Goal: Task Accomplishment & Management: Manage account settings

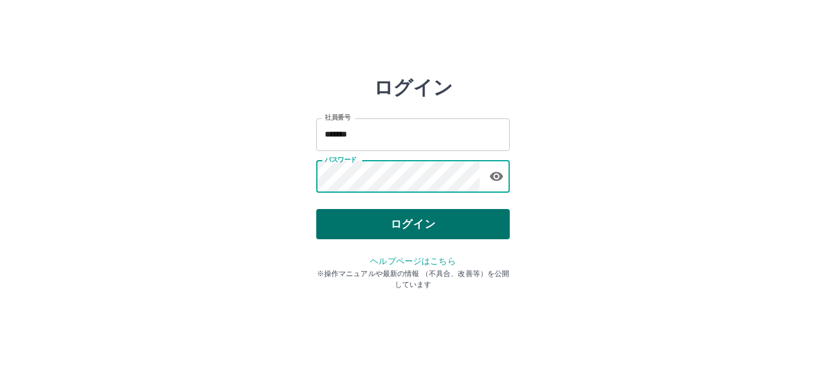
click at [382, 224] on button "ログイン" at bounding box center [412, 224] width 193 height 30
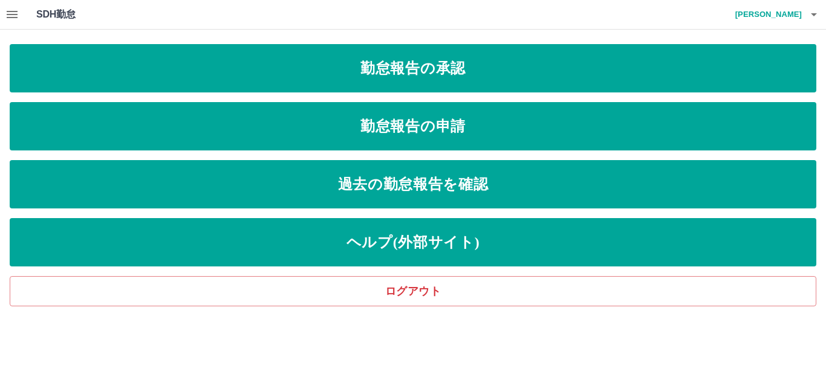
click at [5, 14] on icon "button" at bounding box center [12, 14] width 15 height 15
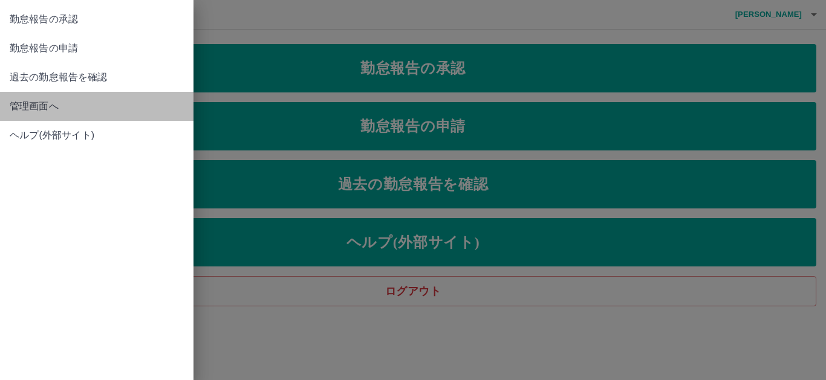
click at [56, 99] on span "管理画面へ" at bounding box center [97, 106] width 174 height 15
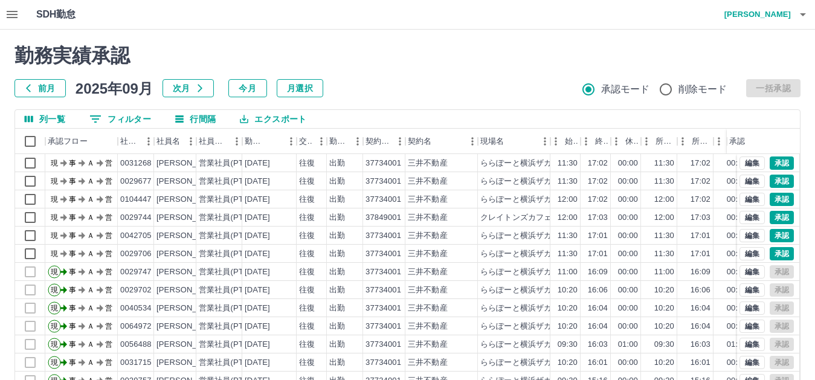
click at [40, 86] on button "前月" at bounding box center [40, 88] width 51 height 18
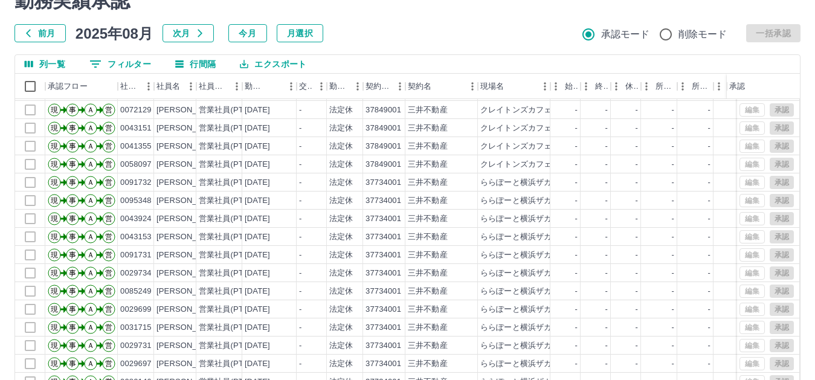
scroll to position [131, 0]
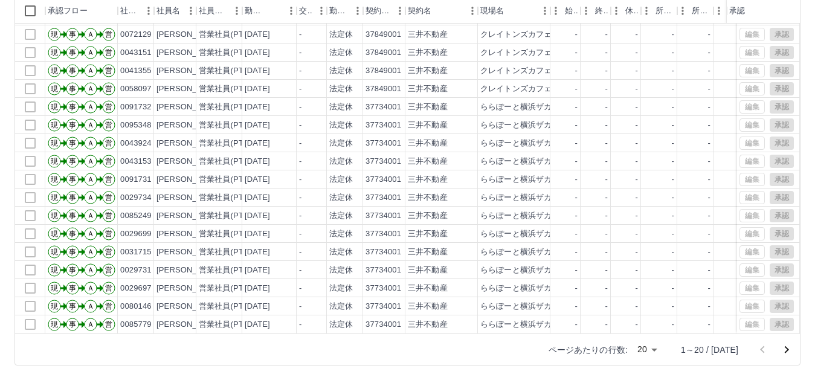
click at [674, 345] on div "ページあたりの行数: 20 ** 1～20 / [DATE]" at bounding box center [667, 349] width 266 height 31
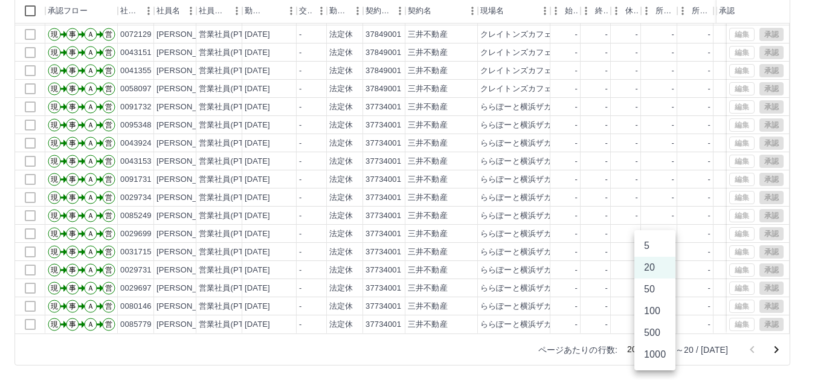
click at [661, 352] on body "SDH勤怠 [PERSON_NAME] 勤務実績承認 前月 [DATE] 次月 今月 月選択 承認モード 削除モード 一括承認 列一覧 0 フィルター 行間隔…" at bounding box center [407, 124] width 815 height 511
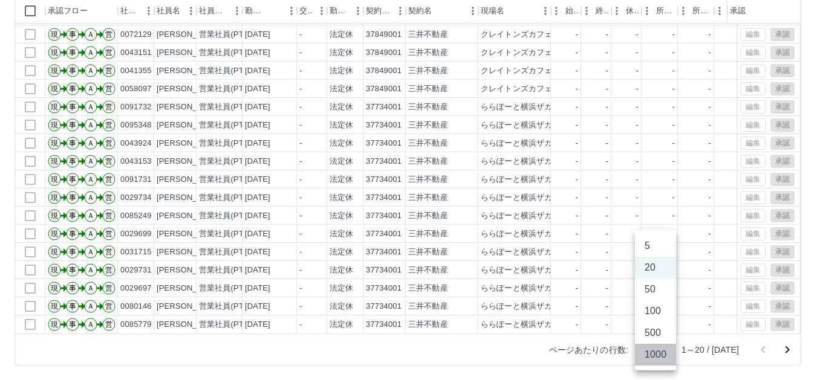
click at [658, 361] on li "1000" at bounding box center [655, 355] width 41 height 22
type input "****"
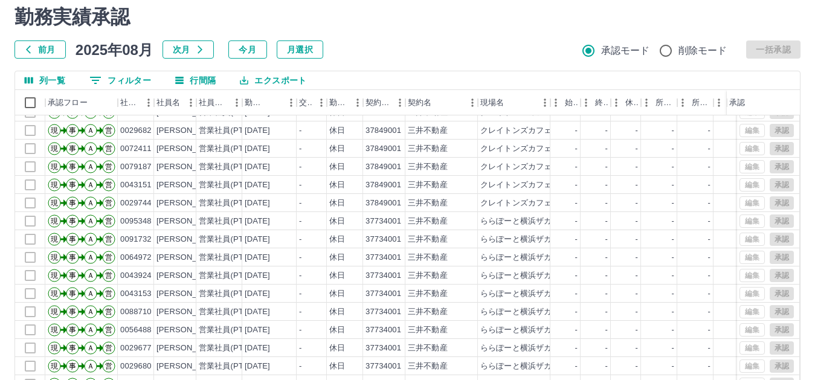
scroll to position [0, 0]
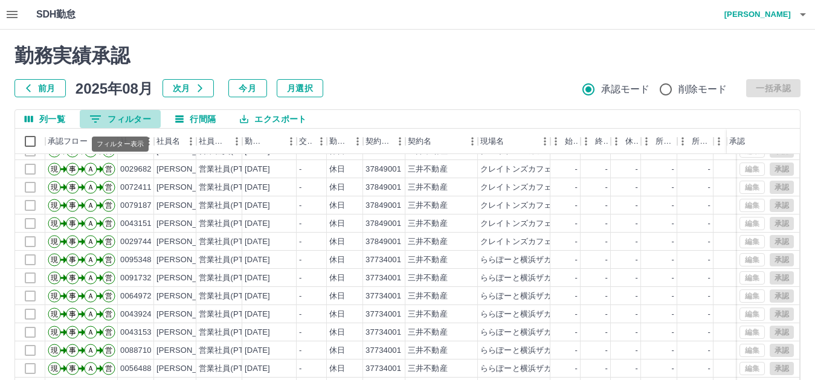
click at [124, 118] on button "0 フィルター" at bounding box center [120, 119] width 81 height 18
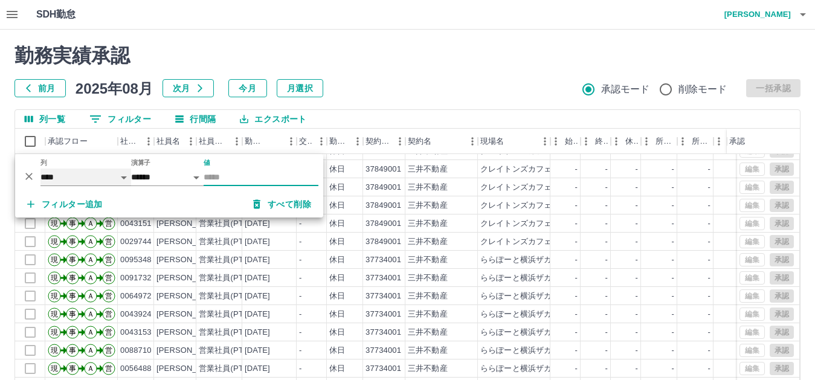
drag, startPoint x: 66, startPoint y: 176, endPoint x: 72, endPoint y: 178, distance: 6.5
click at [66, 176] on select "**** *** **** *** *** **** ***** *** *** ** ** ** **** **** **** ** ** *** ****…" at bounding box center [85, 178] width 91 height 18
click at [40, 169] on select "**** *** **** *** *** **** ***** *** *** ** ** ** **** **** **** ** ** *** ****…" at bounding box center [85, 178] width 91 height 18
select select "**********"
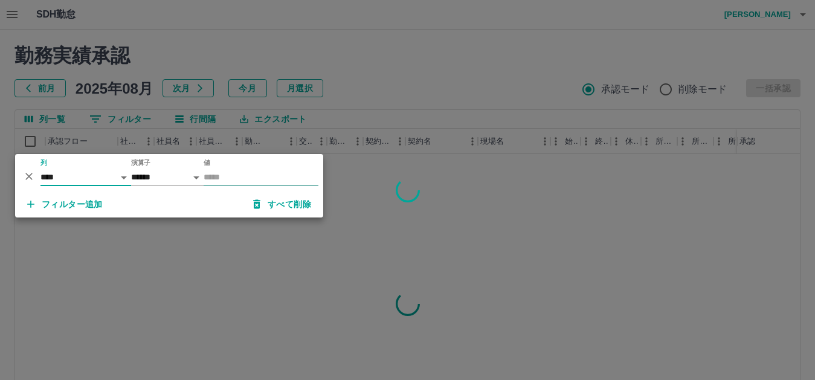
click at [227, 173] on input "値" at bounding box center [261, 178] width 115 height 18
type input "********"
click at [460, 51] on div at bounding box center [407, 190] width 815 height 380
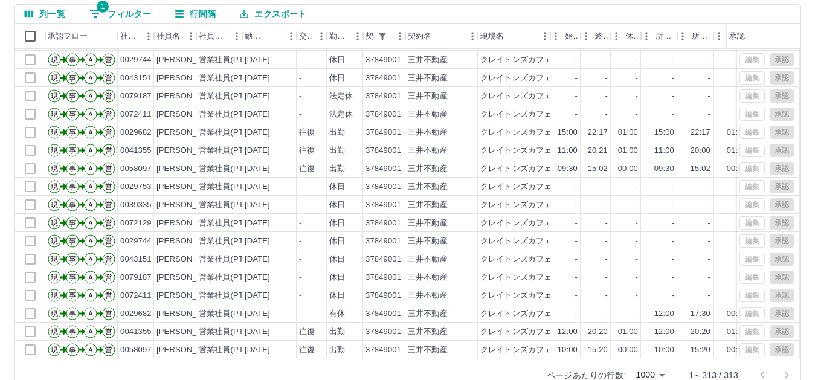
scroll to position [121, 0]
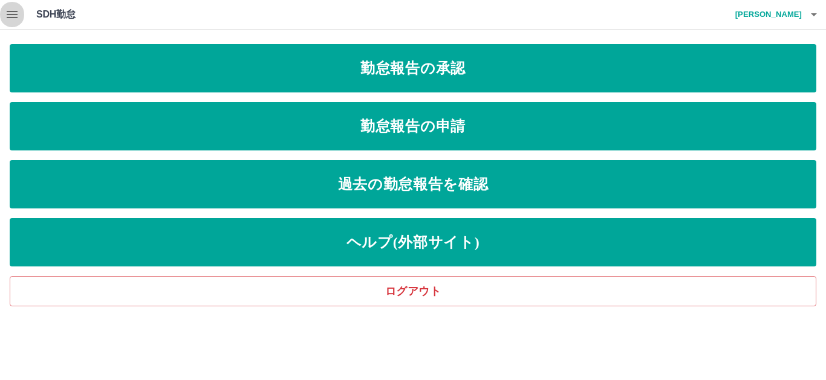
click at [11, 18] on icon "button" at bounding box center [12, 14] width 11 height 7
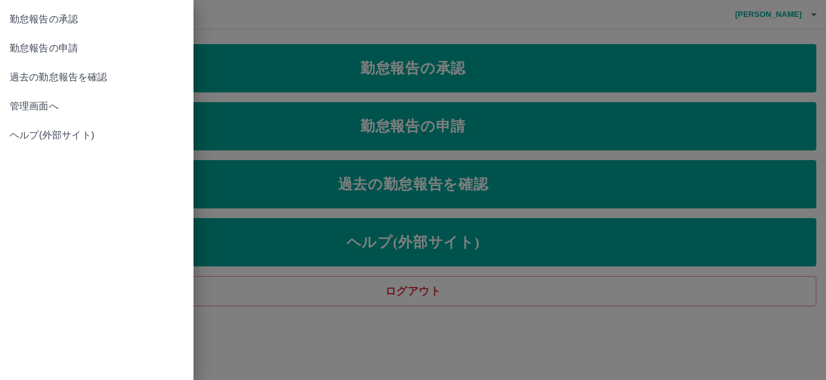
click at [45, 112] on span "管理画面へ" at bounding box center [97, 106] width 174 height 15
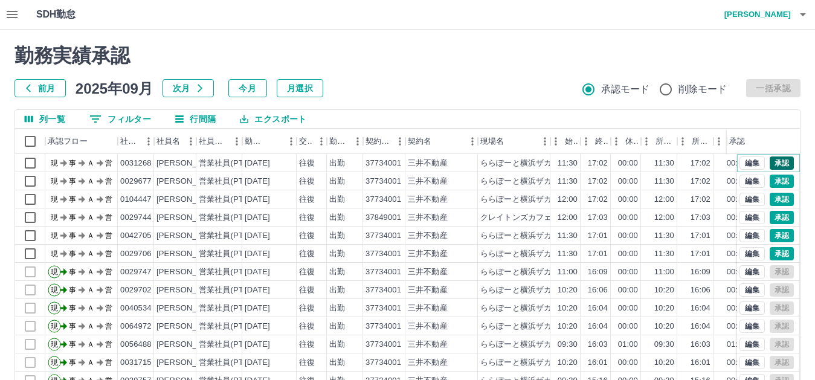
click at [773, 164] on button "承認" at bounding box center [782, 163] width 24 height 13
click at [771, 179] on button "承認" at bounding box center [782, 181] width 24 height 13
click at [771, 198] on button "承認" at bounding box center [782, 199] width 24 height 13
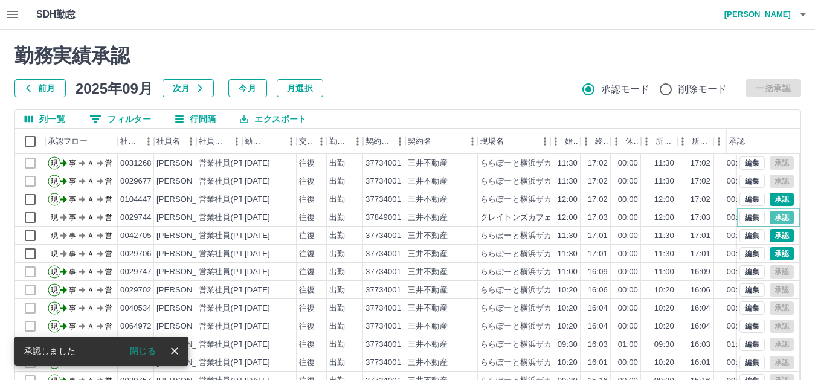
click at [771, 217] on button "承認" at bounding box center [782, 217] width 24 height 13
click at [775, 236] on button "承認" at bounding box center [782, 235] width 24 height 13
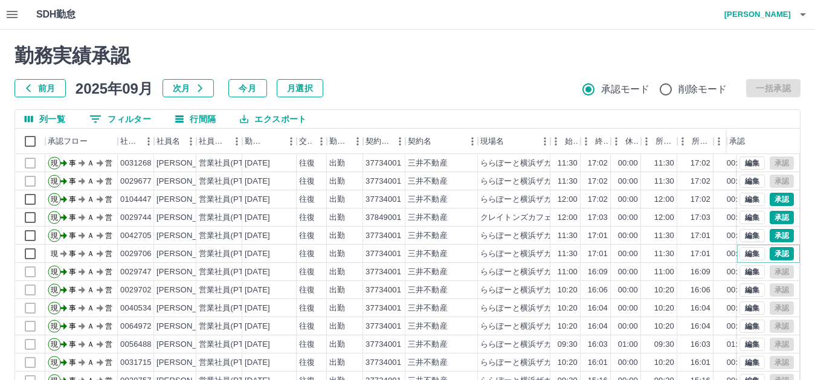
click at [776, 250] on button "承認" at bounding box center [782, 253] width 24 height 13
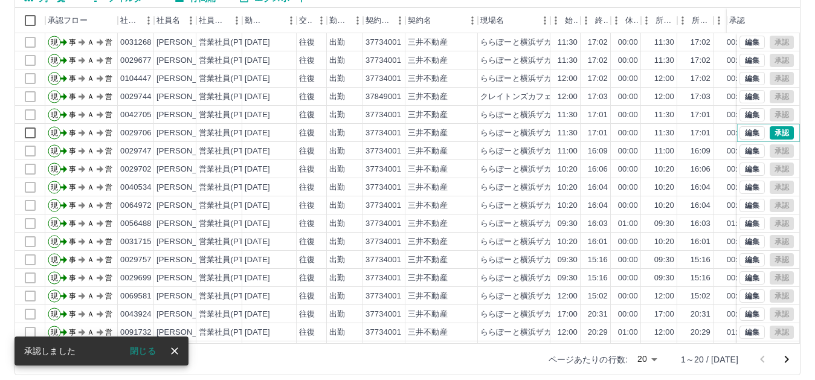
scroll to position [131, 0]
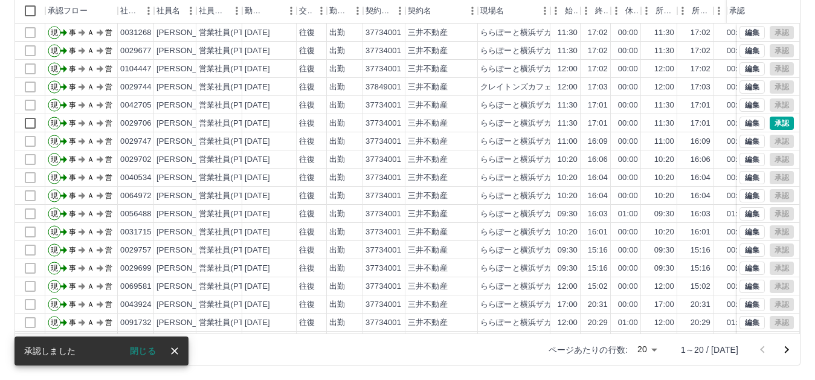
click at [666, 349] on body "SDH勤怠 [PERSON_NAME] 勤務実績承認 前月 [DATE] 次月 今月 月選択 承認モード 削除モード 一括承認 列一覧 0 フィルター 行間隔…" at bounding box center [407, 124] width 815 height 511
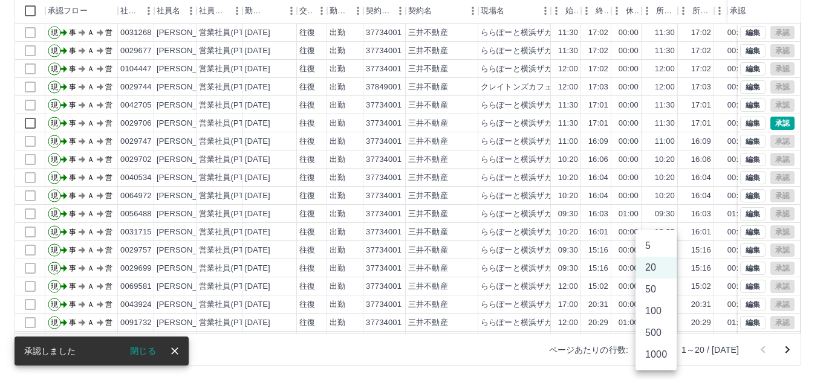
click at [658, 354] on li "1000" at bounding box center [655, 355] width 41 height 22
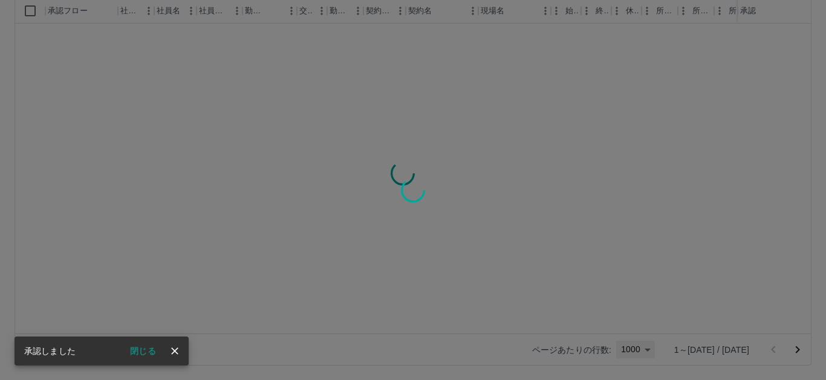
type input "****"
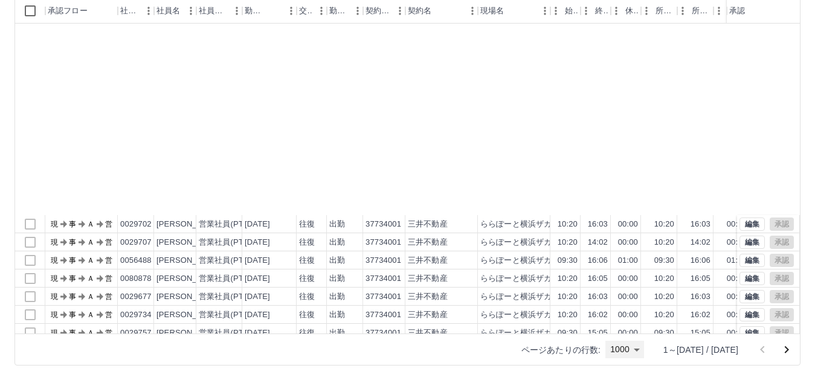
scroll to position [1322, 0]
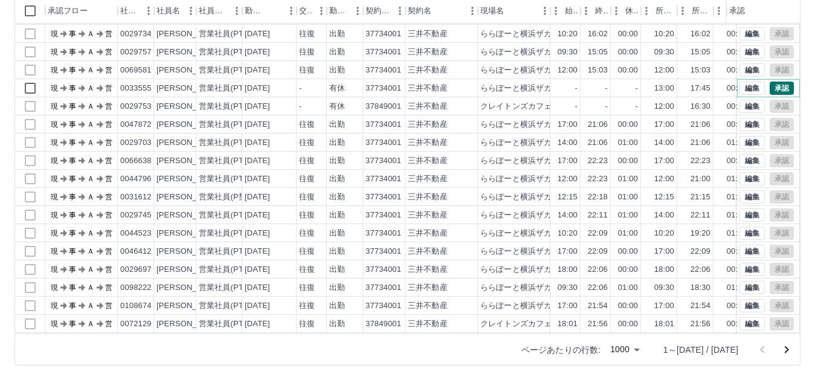
click at [777, 82] on button "承認" at bounding box center [782, 88] width 24 height 13
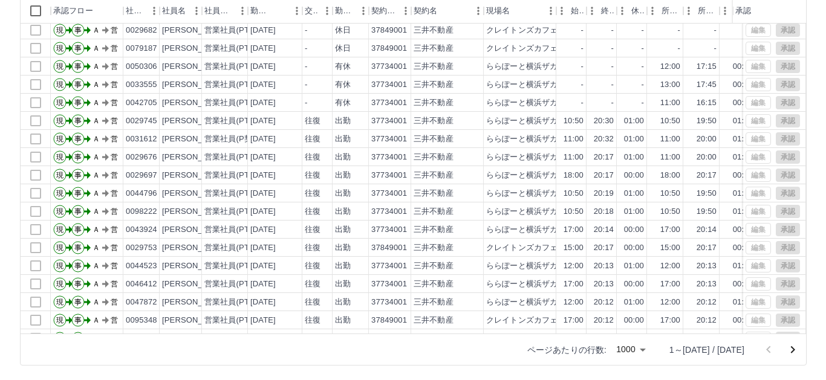
scroll to position [0, 0]
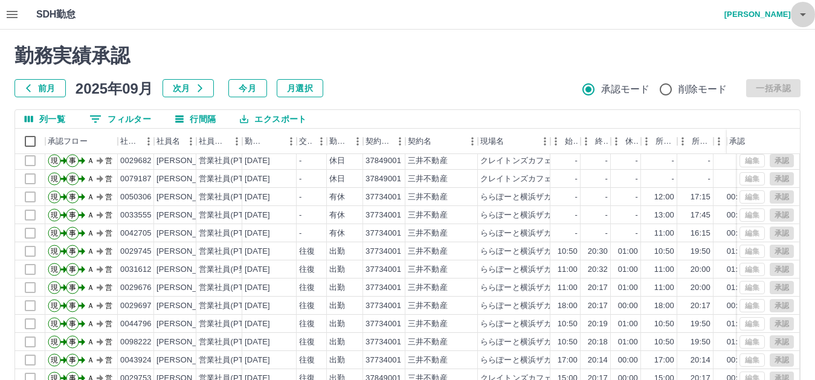
click at [806, 10] on icon "button" at bounding box center [803, 14] width 15 height 15
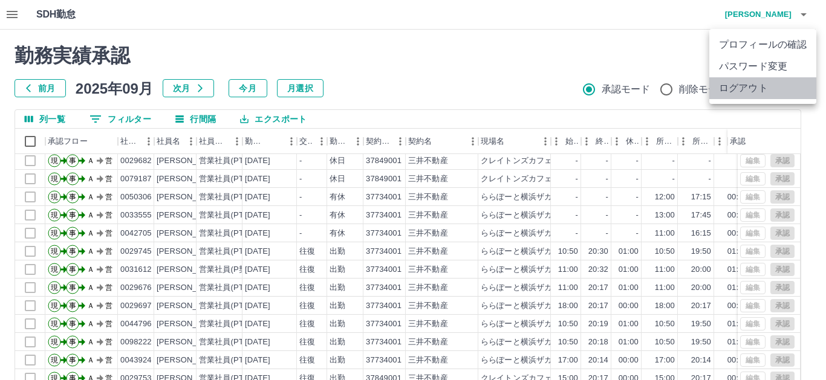
click at [749, 94] on li "ログアウト" at bounding box center [762, 88] width 107 height 22
